Goal: Task Accomplishment & Management: Use online tool/utility

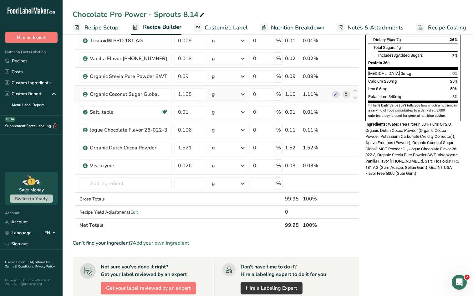
scroll to position [143, 0]
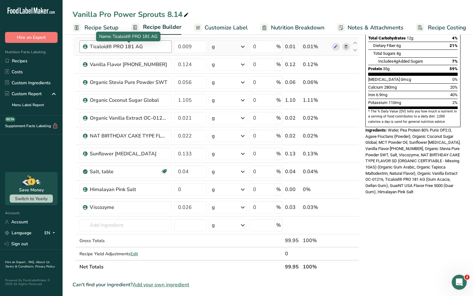
scroll to position [135, 0]
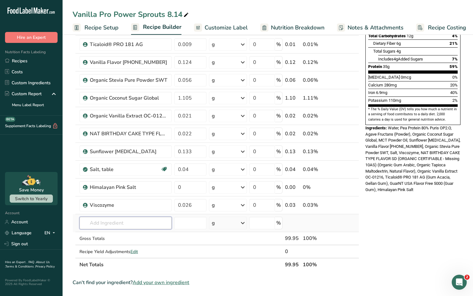
click at [111, 222] on input "text" at bounding box center [125, 223] width 92 height 13
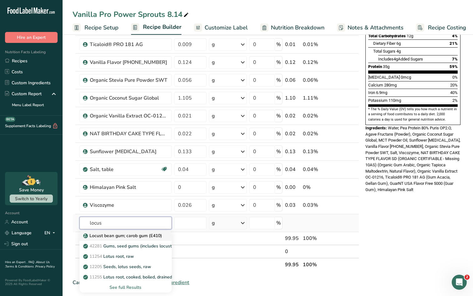
type input "locus"
click at [117, 223] on p "Locust bean gum; carob gum (E410)" at bounding box center [123, 235] width 78 height 7
type input "Locust bean gum; carob gum (E410)"
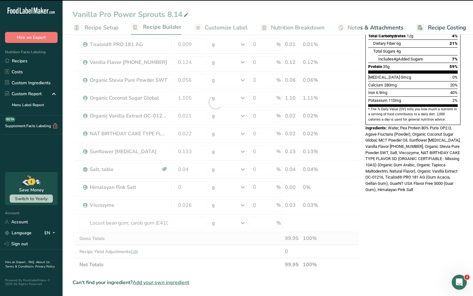
type input "0"
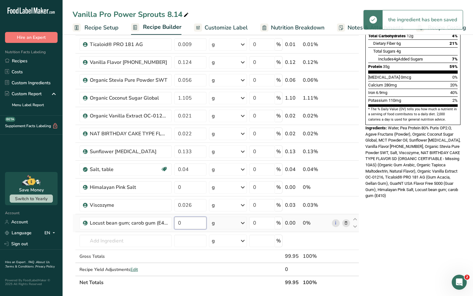
click at [186, 223] on input "0" at bounding box center [190, 223] width 32 height 13
click at [179, 223] on input "0" at bounding box center [190, 223] width 32 height 13
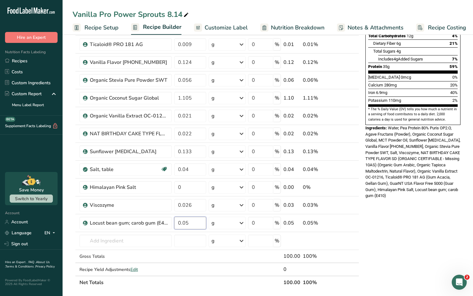
type input "0.05"
click at [287, 215] on div "Nutrition Facts About 1 Serving Per Container Serving Size 360mL Amount Per Ser…" at bounding box center [413, 206] width 100 height 597
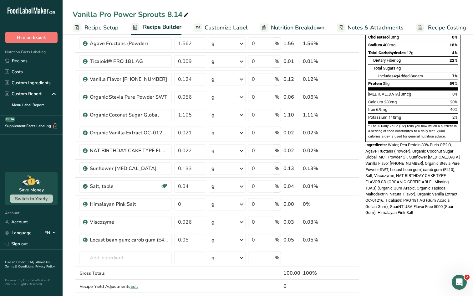
scroll to position [120, 0]
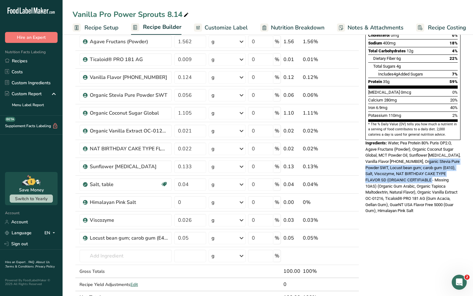
drag, startPoint x: 422, startPoint y: 149, endPoint x: 431, endPoint y: 164, distance: 17.7
click at [287, 164] on span "Water, Pea Protein 80% Puris OP2.O, Agave Fructans (Powder), Organic Coconut Su…" at bounding box center [412, 176] width 95 height 73
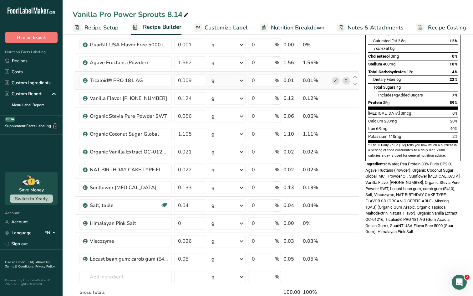
scroll to position [100, 0]
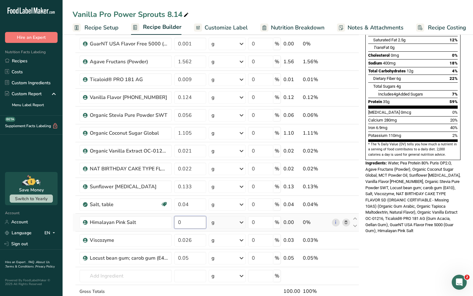
click at [181, 223] on input "0" at bounding box center [190, 222] width 32 height 13
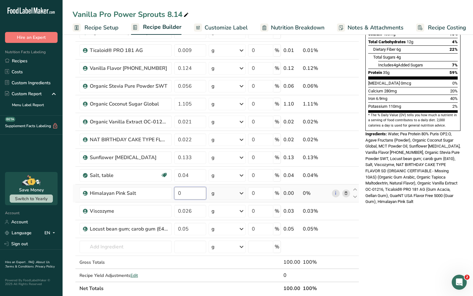
scroll to position [128, 0]
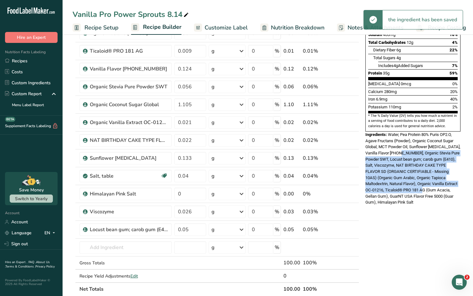
drag, startPoint x: 398, startPoint y: 140, endPoint x: 410, endPoint y: 176, distance: 37.8
click at [287, 176] on span "Water, Pea Protein 80% Puris OP2.O, Agave Fructans (Powder), Organic Coconut Su…" at bounding box center [412, 168] width 95 height 73
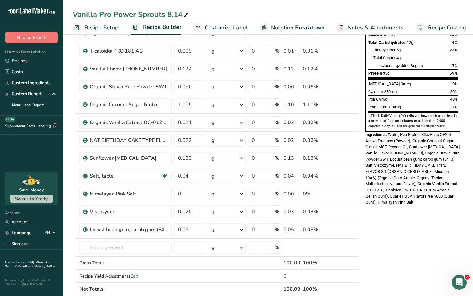
click at [287, 158] on span "Water, Pea Protein 80% Puris OP2.O, Agave Fructans (Powder), Organic Coconut Su…" at bounding box center [412, 168] width 95 height 73
drag, startPoint x: 389, startPoint y: 151, endPoint x: 409, endPoint y: 151, distance: 20.0
click at [287, 151] on span "Water, Pea Protein 80% Puris OP2.O, Agave Fructans (Powder), Organic Coconut Su…" at bounding box center [412, 168] width 95 height 73
